Goal: Consume media (video, audio): Consume media (video, audio)

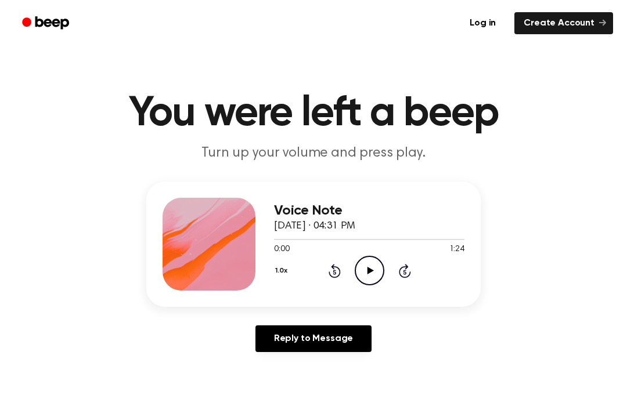
click at [370, 262] on icon "Play Audio" at bounding box center [369, 271] width 30 height 30
click at [320, 278] on div "1.0x Rewind 5 seconds Pause Audio Skip 5 seconds" at bounding box center [369, 271] width 190 height 30
click at [320, 277] on div "1.0x Rewind 5 seconds Pause Audio Skip 5 seconds" at bounding box center [369, 271] width 190 height 30
click at [335, 274] on icon at bounding box center [333, 272] width 3 height 5
click at [516, 310] on div "Voice Note [DATE] · 04:31 PM 0:17 1:24 Your browser does not support the [objec…" at bounding box center [313, 272] width 599 height 180
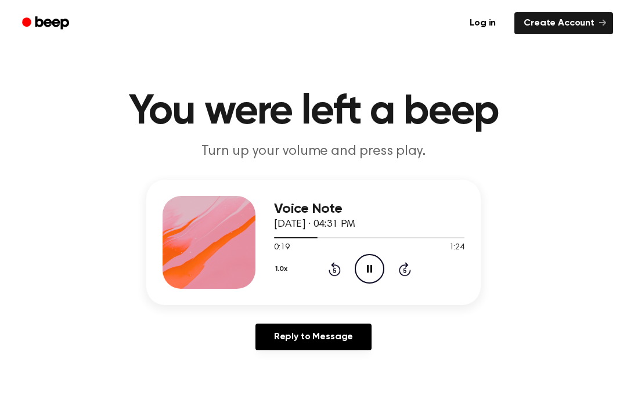
scroll to position [3, 0]
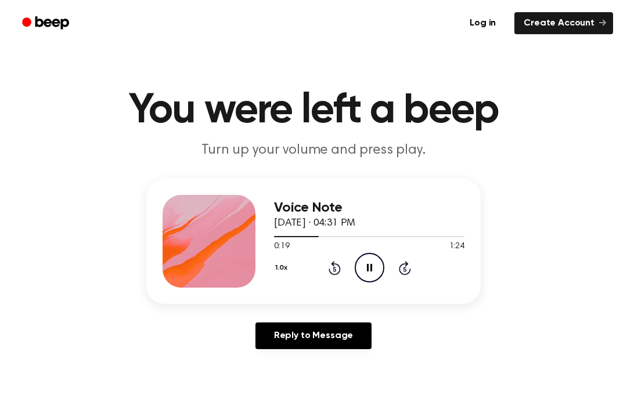
click at [335, 263] on icon "Rewind 5 seconds" at bounding box center [334, 267] width 13 height 15
click at [328, 270] on icon "Rewind 5 seconds" at bounding box center [334, 267] width 13 height 15
click at [331, 265] on icon "Rewind 5 seconds" at bounding box center [334, 267] width 13 height 15
click at [328, 266] on icon "Rewind 5 seconds" at bounding box center [334, 267] width 13 height 15
click at [323, 259] on div "1.0x Rewind 5 seconds Pause Audio Skip 5 seconds" at bounding box center [369, 268] width 190 height 30
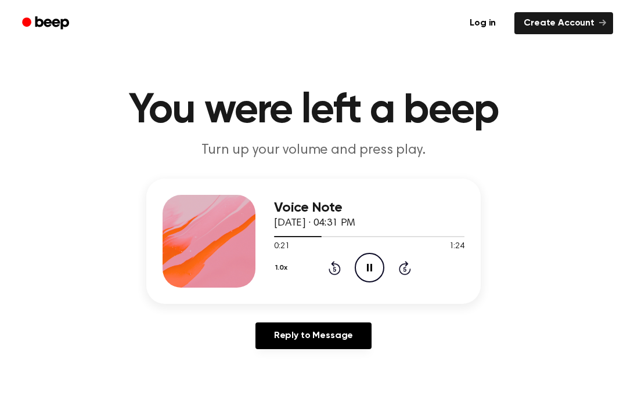
click at [367, 268] on icon at bounding box center [369, 268] width 5 height 8
click at [338, 256] on div "1.0x Rewind 5 seconds Play Audio Skip 5 seconds" at bounding box center [369, 268] width 190 height 30
click at [369, 256] on icon "Play Audio" at bounding box center [369, 268] width 30 height 30
click at [337, 267] on icon "Rewind 5 seconds" at bounding box center [334, 267] width 13 height 15
click at [373, 266] on icon "Pause Audio" at bounding box center [369, 268] width 30 height 30
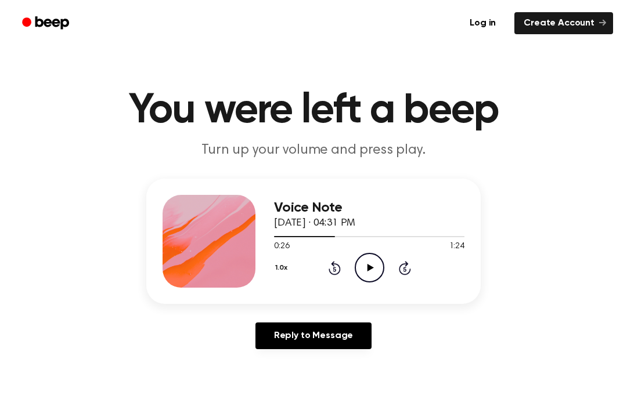
click at [382, 265] on icon "Play Audio" at bounding box center [369, 268] width 30 height 30
click at [324, 267] on div "1.0x Rewind 5 seconds Pause Audio Skip 5 seconds" at bounding box center [369, 268] width 190 height 30
click at [336, 266] on icon "Rewind 5 seconds" at bounding box center [334, 267] width 13 height 15
click at [331, 265] on icon at bounding box center [334, 268] width 12 height 14
click at [331, 265] on icon "Rewind 5 seconds" at bounding box center [334, 267] width 13 height 15
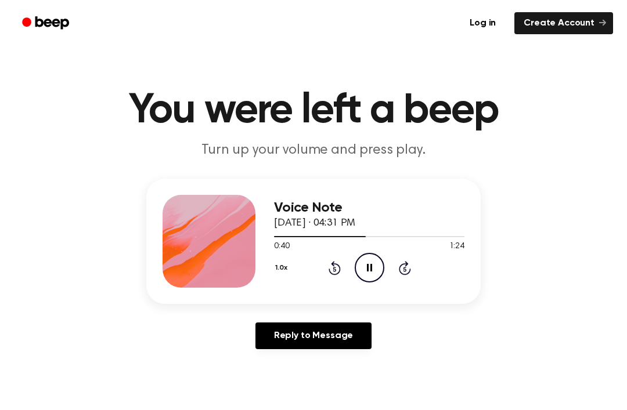
click at [331, 270] on icon "Rewind 5 seconds" at bounding box center [334, 267] width 13 height 15
click at [332, 265] on icon at bounding box center [334, 268] width 12 height 14
click at [357, 259] on circle at bounding box center [369, 268] width 28 height 28
